Goal: Check status: Check status

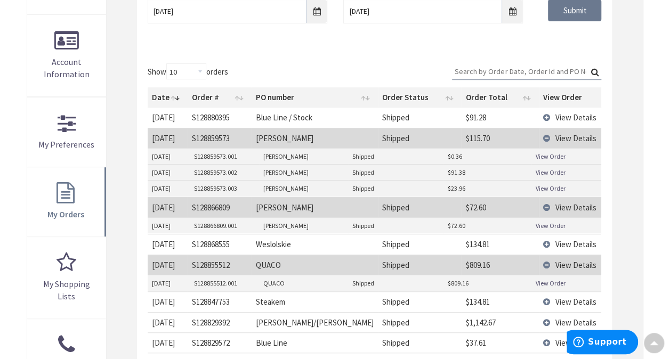
scroll to position [171, 0]
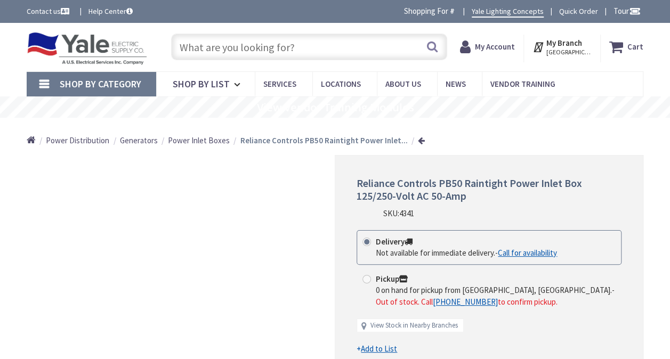
click at [184, 47] on input "text" at bounding box center [309, 47] width 276 height 27
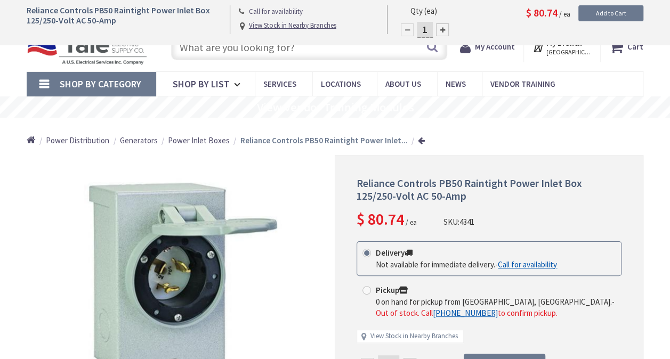
scroll to position [889, 0]
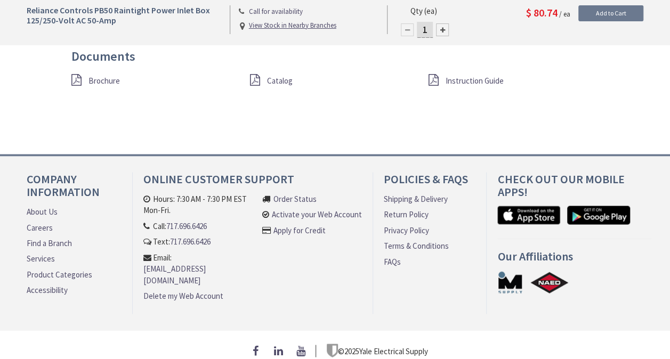
type input "[PERSON_NAME][GEOGRAPHIC_DATA][STREET_ADDRESS][PERSON_NAME][GEOGRAPHIC_DATA]"
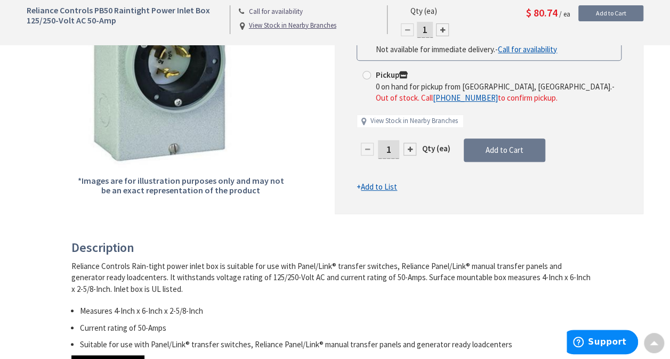
scroll to position [144, 0]
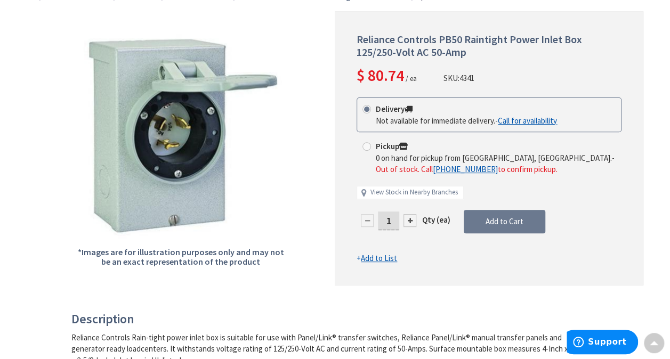
click at [143, 13] on div "*Images are for illustration purposes only and may not be an exact representati…" at bounding box center [181, 148] width 309 height 275
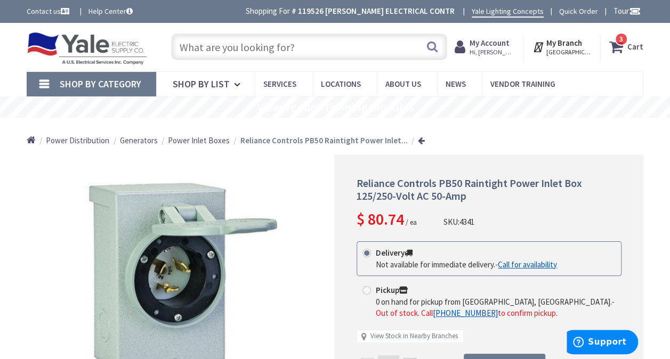
click at [490, 41] on strong "My Account" at bounding box center [490, 43] width 40 height 10
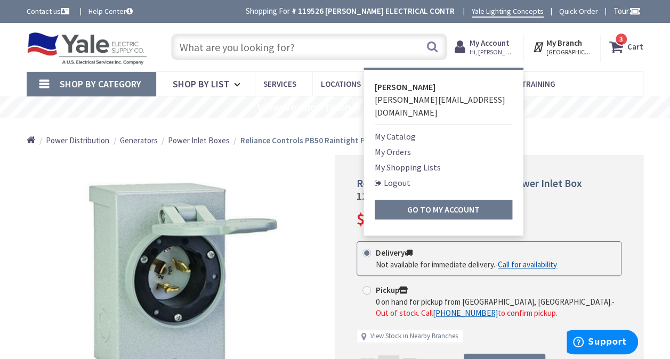
click at [398, 146] on link "My Orders" at bounding box center [393, 152] width 36 height 13
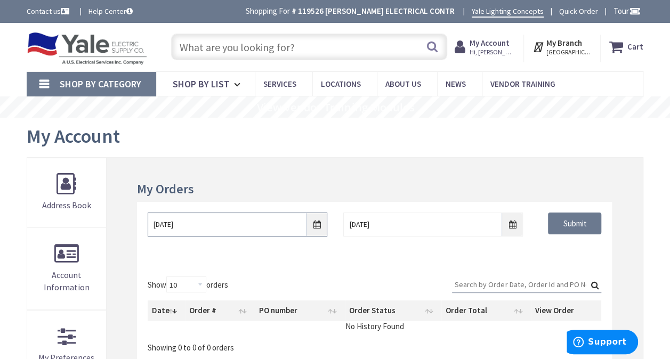
click at [311, 229] on input "9/25/2025" at bounding box center [238, 225] width 180 height 24
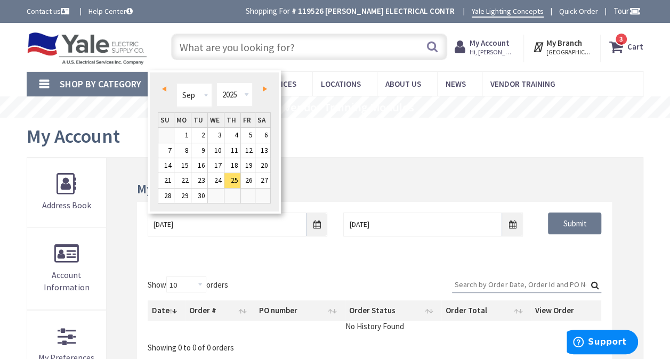
click at [163, 87] on span "Prev" at bounding box center [164, 88] width 4 height 5
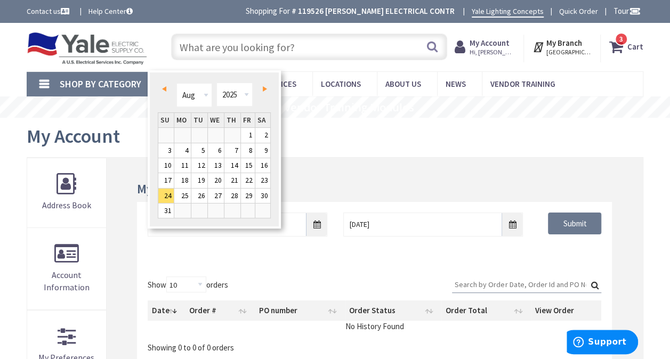
click at [163, 87] on span "Prev" at bounding box center [164, 88] width 4 height 5
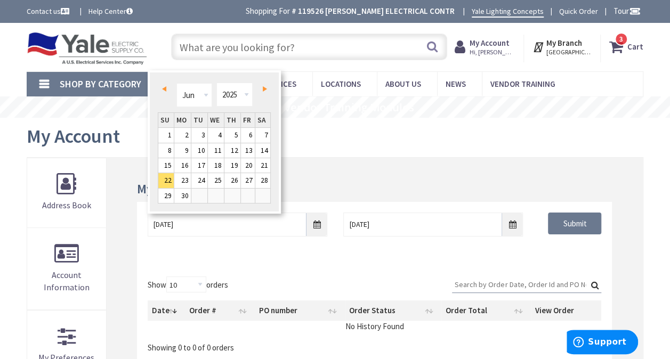
click at [165, 90] on span "Prev" at bounding box center [164, 88] width 4 height 5
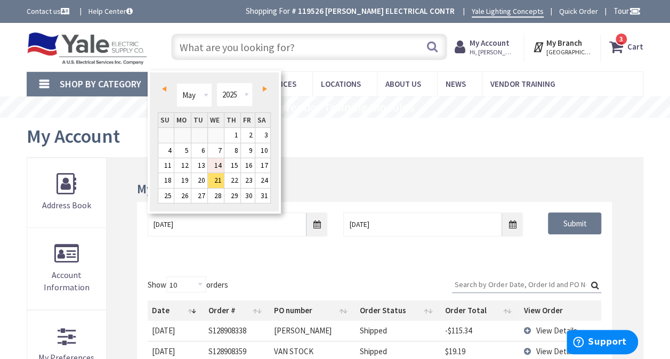
click at [213, 162] on link "14" at bounding box center [216, 165] width 16 height 14
type input "05/14/2025"
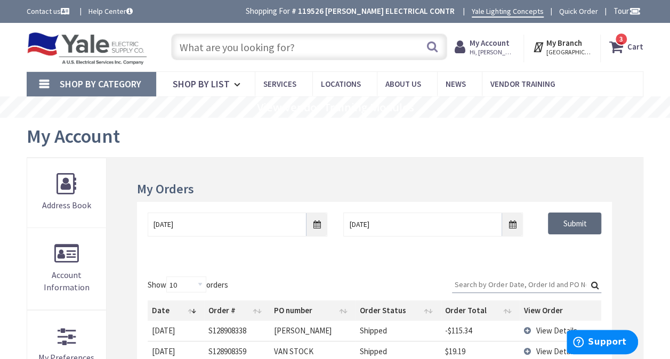
click at [562, 224] on input "Submit" at bounding box center [574, 224] width 53 height 22
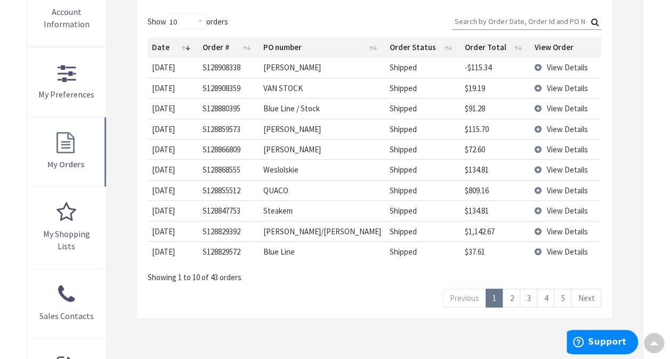
scroll to position [269, 0]
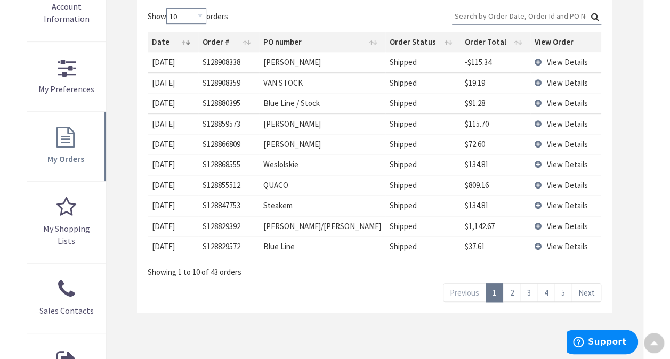
click at [203, 14] on select "10 25 50 100" at bounding box center [186, 16] width 40 height 16
select select "100"
click at [168, 8] on select "10 25 50 100" at bounding box center [186, 16] width 40 height 16
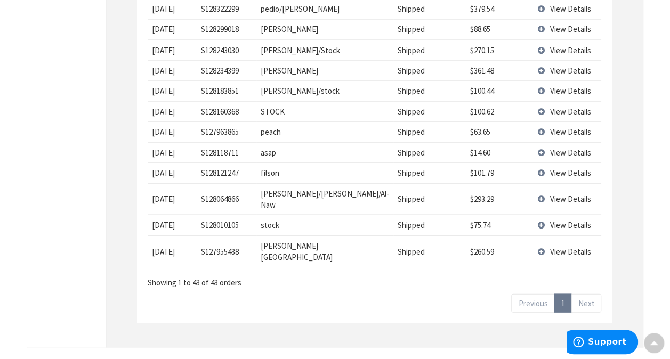
scroll to position [967, 0]
click at [550, 168] on span "View Details" at bounding box center [570, 173] width 41 height 10
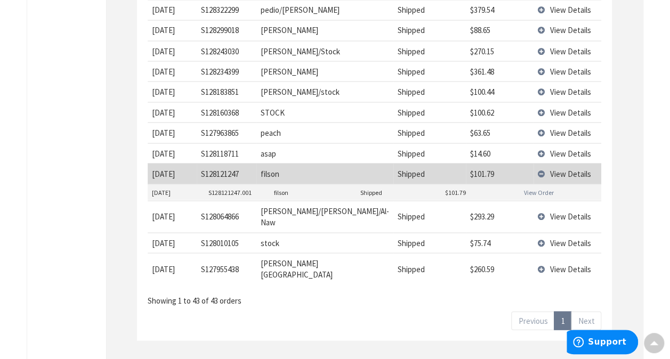
click at [542, 188] on link "View Order" at bounding box center [539, 192] width 30 height 9
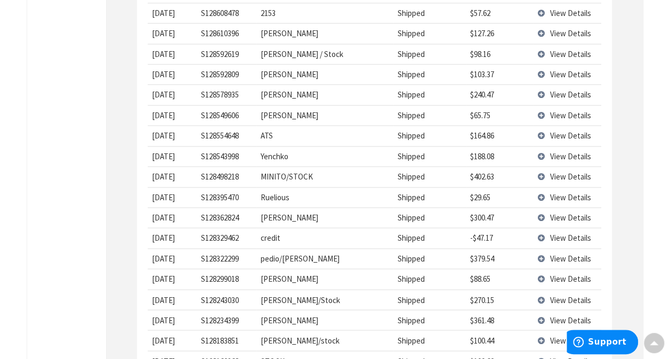
scroll to position [717, 0]
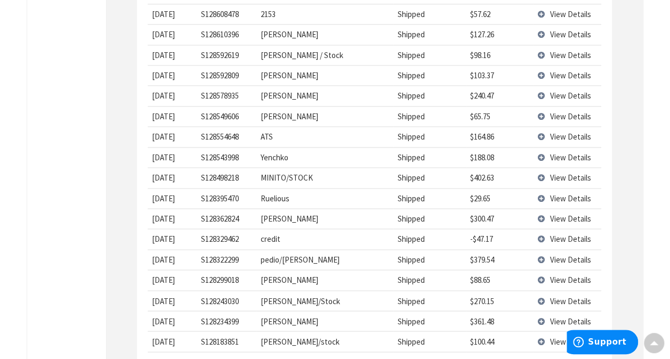
click at [534, 126] on td "View Details" at bounding box center [568, 136] width 68 height 20
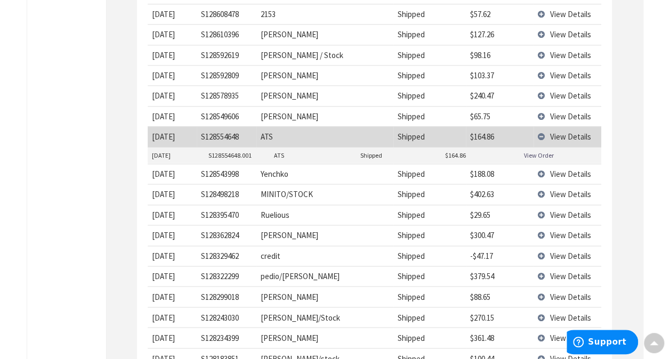
click at [539, 151] on link "View Order" at bounding box center [539, 155] width 30 height 9
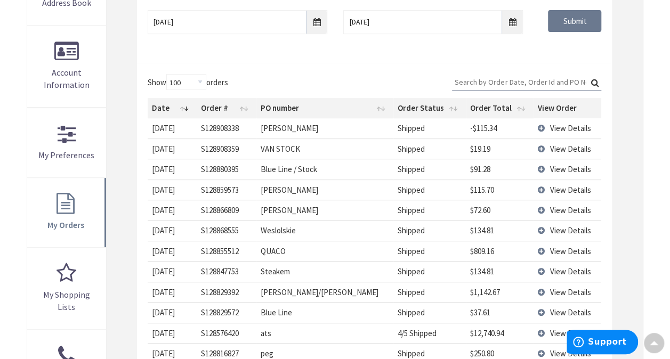
scroll to position [202, 0]
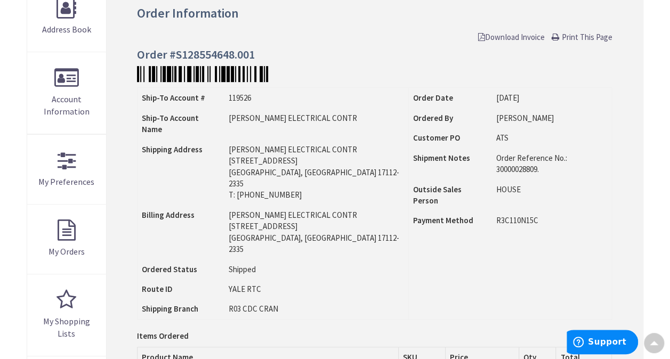
scroll to position [167, 0]
